Goal: Transaction & Acquisition: Register for event/course

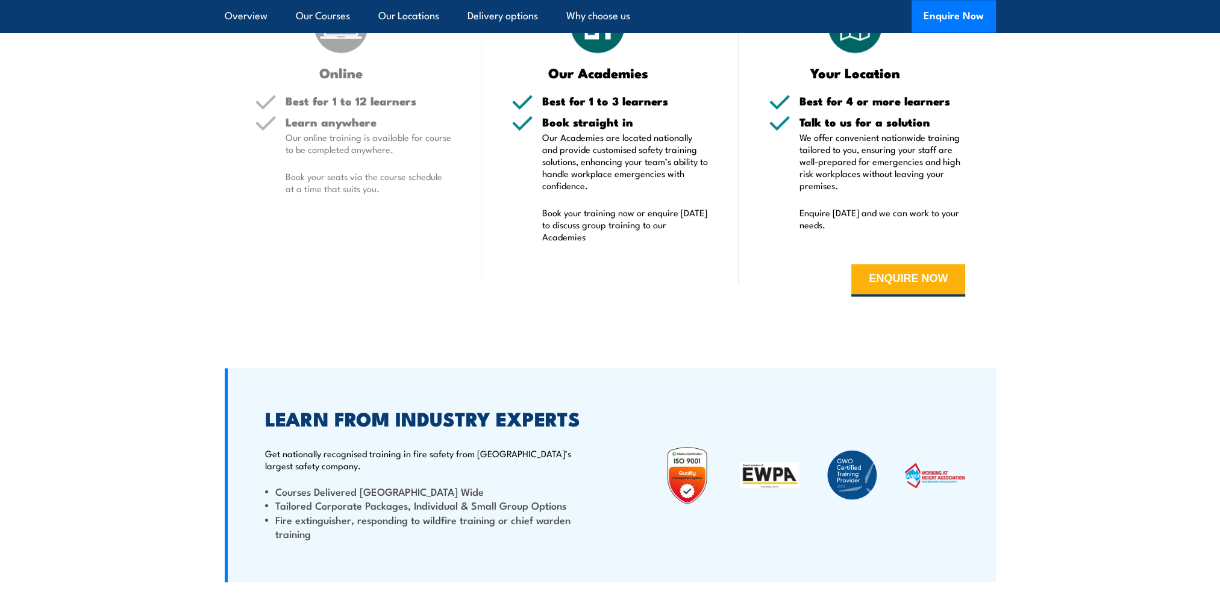
scroll to position [2108, 0]
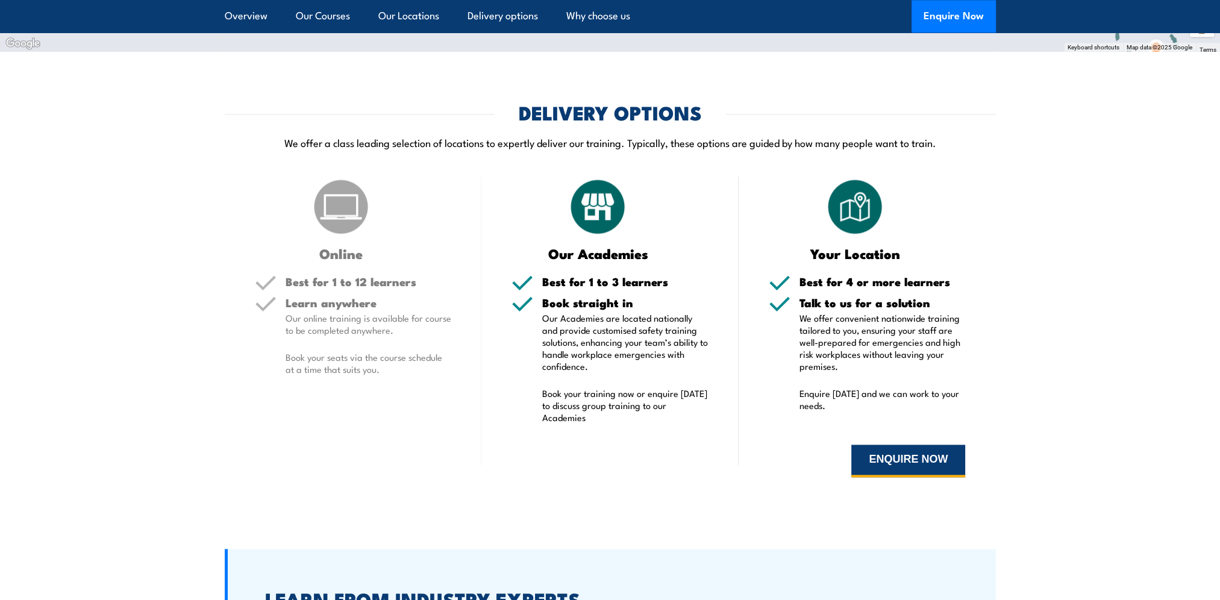
click at [896, 465] on button "ENQUIRE NOW" at bounding box center [908, 460] width 114 height 33
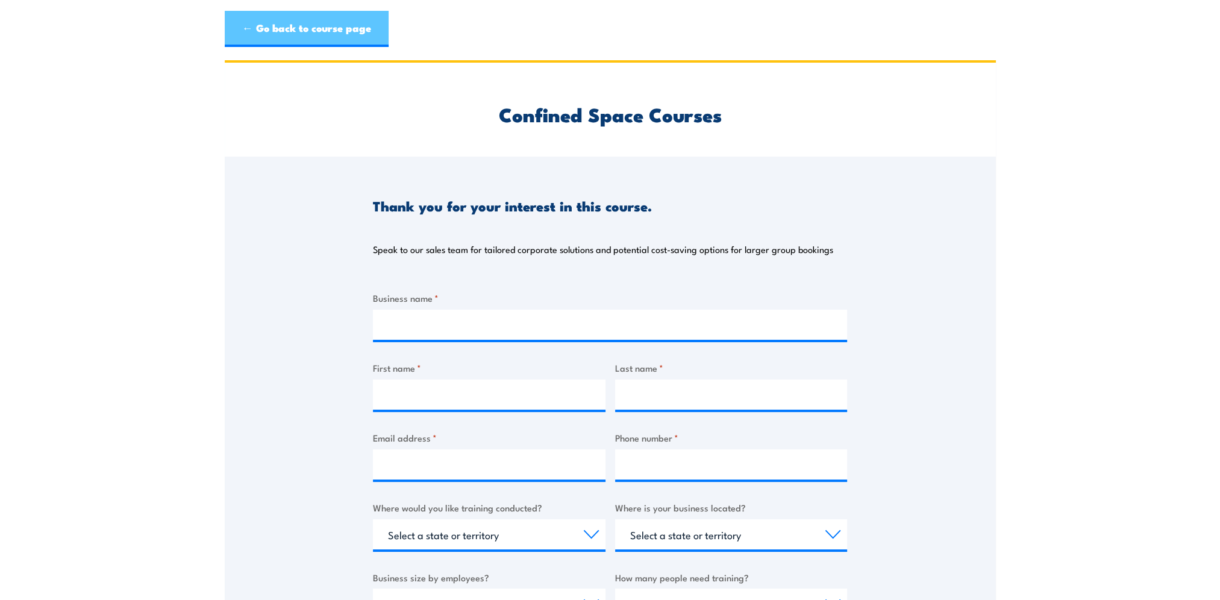
click at [352, 35] on link "← Go back to course page" at bounding box center [307, 29] width 164 height 36
